Goal: Find specific fact: Find specific fact

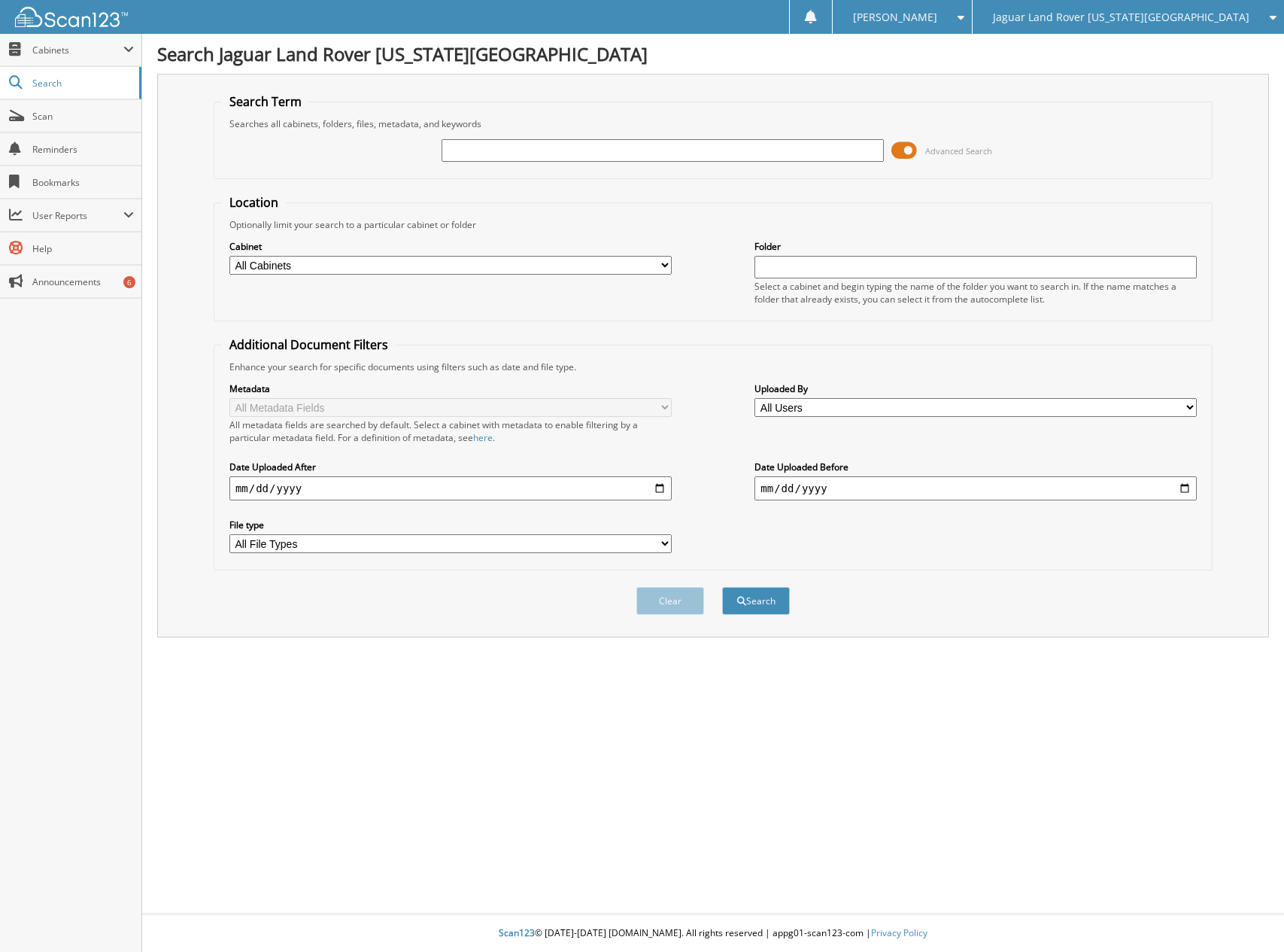
click at [491, 153] on input "text" at bounding box center [663, 150] width 442 height 23
type input "101267"
click at [722, 587] on button "Search" at bounding box center [756, 600] width 68 height 28
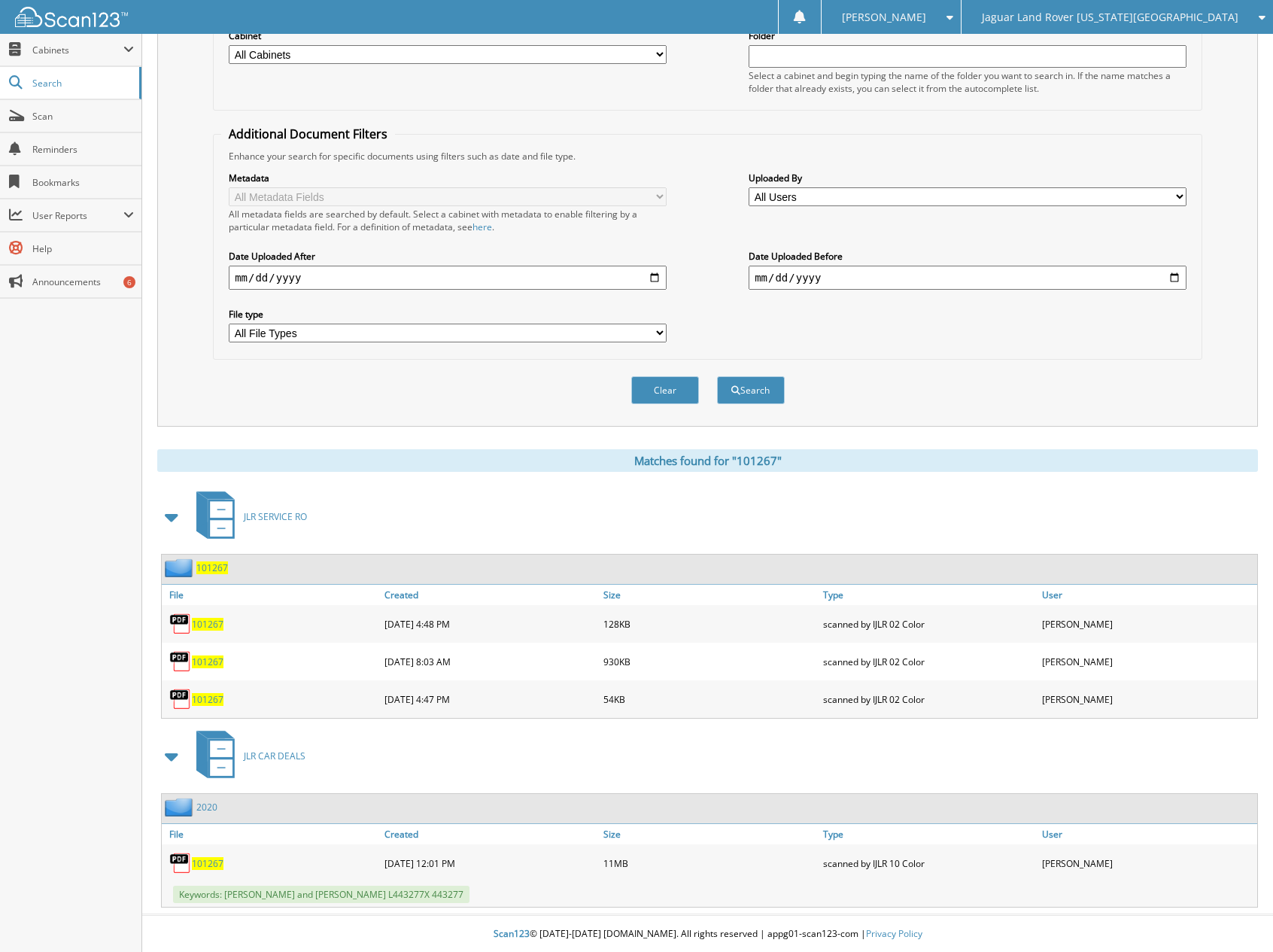
scroll to position [212, 0]
click at [214, 861] on span "101267" at bounding box center [208, 862] width 32 height 13
